Goal: Navigation & Orientation: Go to known website

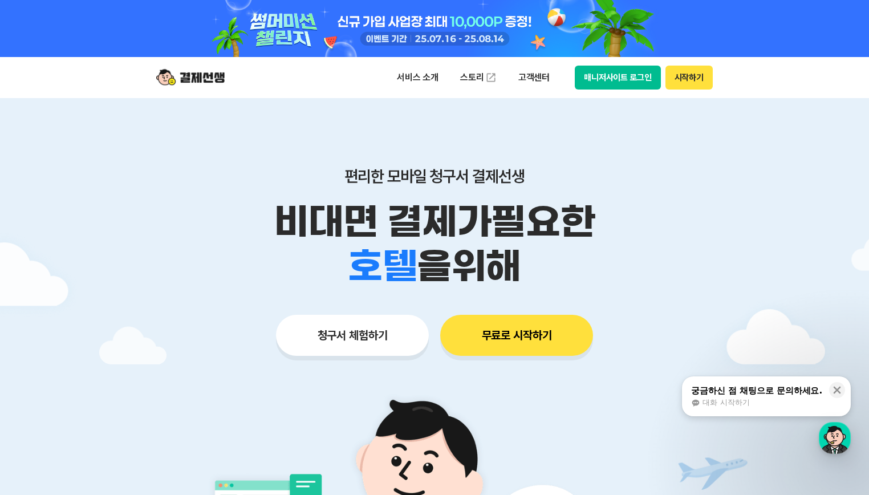
click at [611, 74] on button "매니저사이트 로그인" at bounding box center [618, 78] width 86 height 24
click at [609, 75] on button "매니저사이트 로그인" at bounding box center [618, 78] width 86 height 24
